Goal: Share content

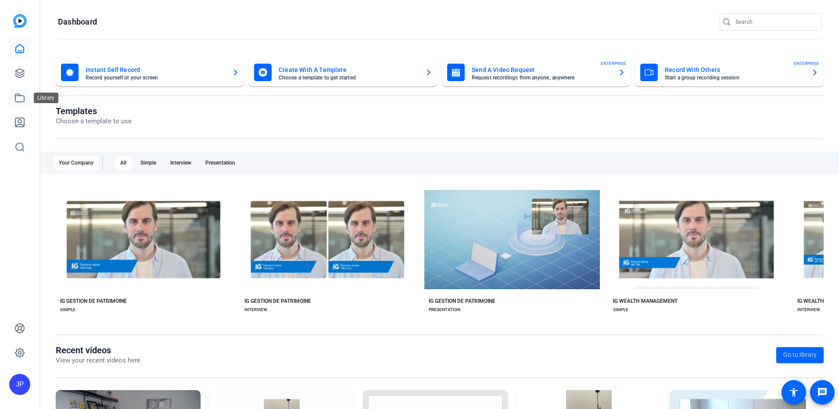
click at [20, 97] on icon at bounding box center [19, 98] width 11 height 11
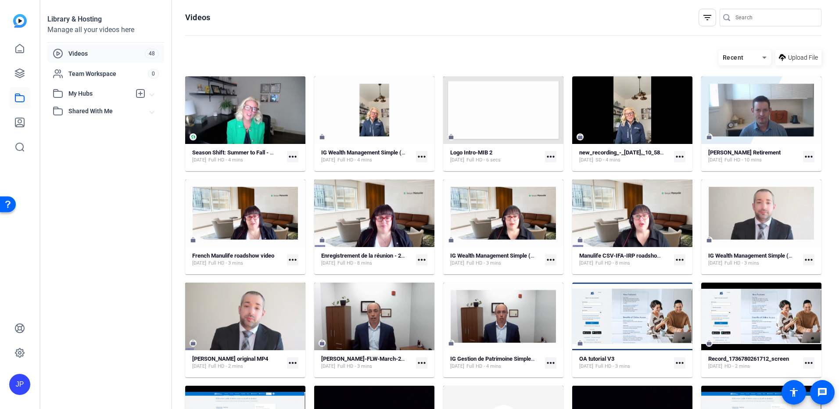
click at [292, 157] on mat-icon "more_horiz" at bounding box center [292, 156] width 11 height 11
click at [292, 157] on div at bounding box center [419, 204] width 839 height 409
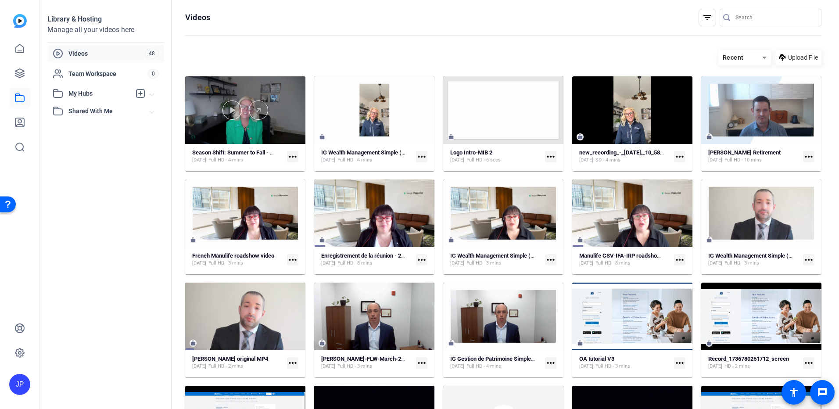
click at [251, 120] on div at bounding box center [245, 110] width 120 height 68
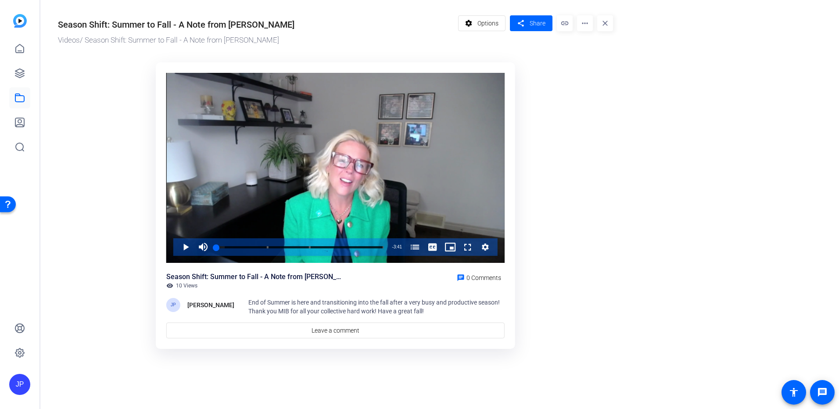
click at [564, 25] on mat-icon "link" at bounding box center [565, 23] width 16 height 16
